Goal: Navigation & Orientation: Find specific page/section

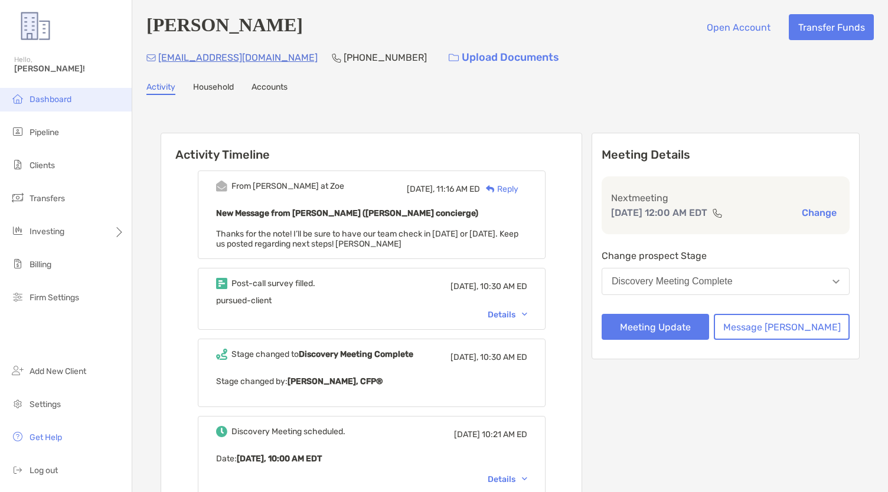
click at [25, 99] on li "Dashboard" at bounding box center [66, 100] width 132 height 24
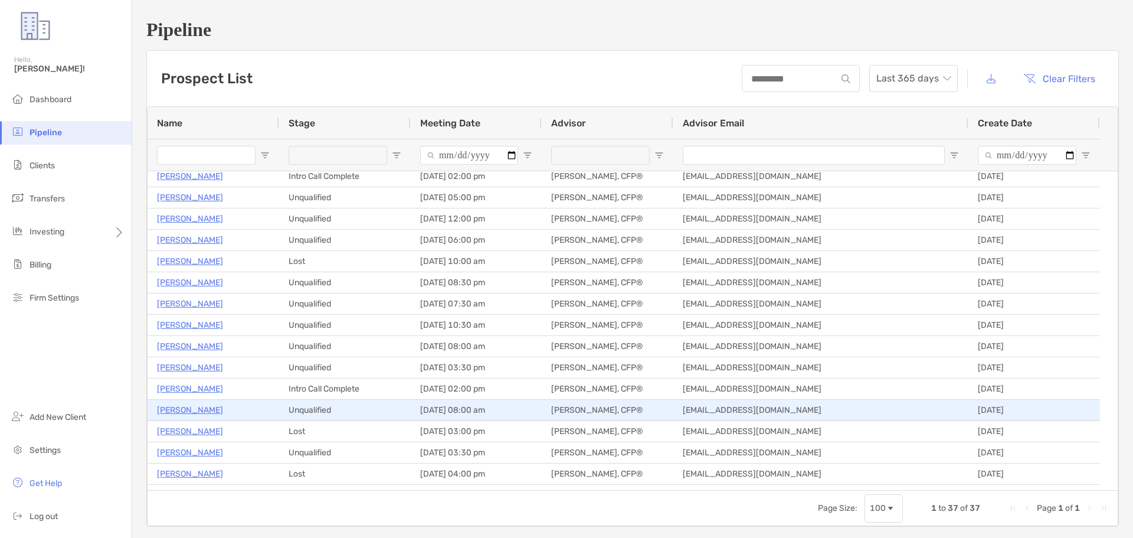
scroll to position [468, 0]
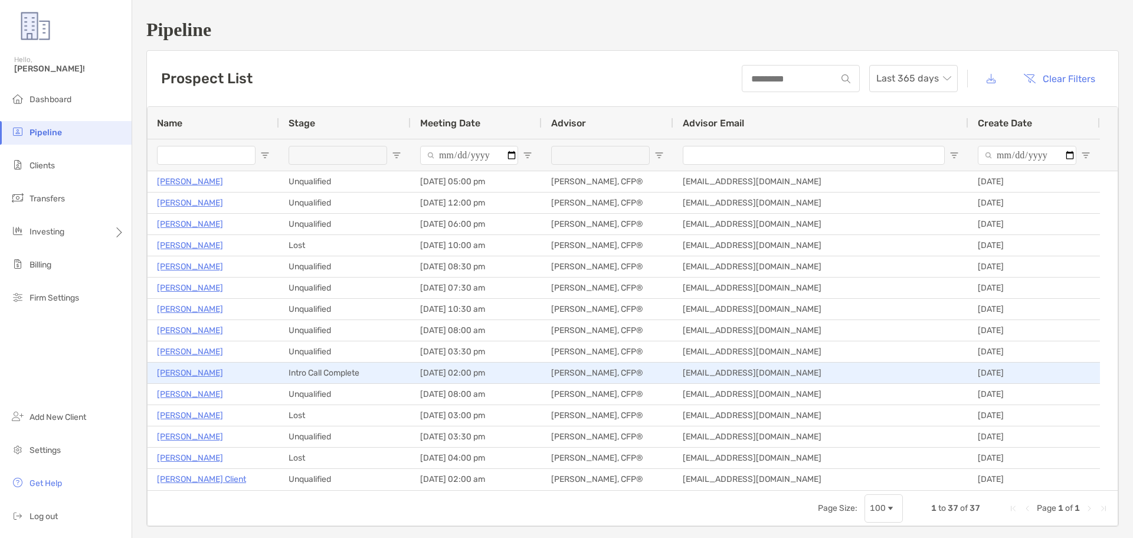
click at [174, 373] on p "Angela Schiller" at bounding box center [190, 372] width 66 height 15
